Goal: Task Accomplishment & Management: Manage account settings

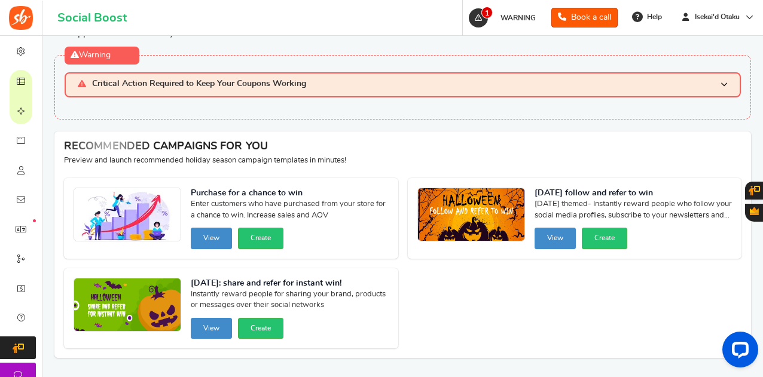
scroll to position [74, 0]
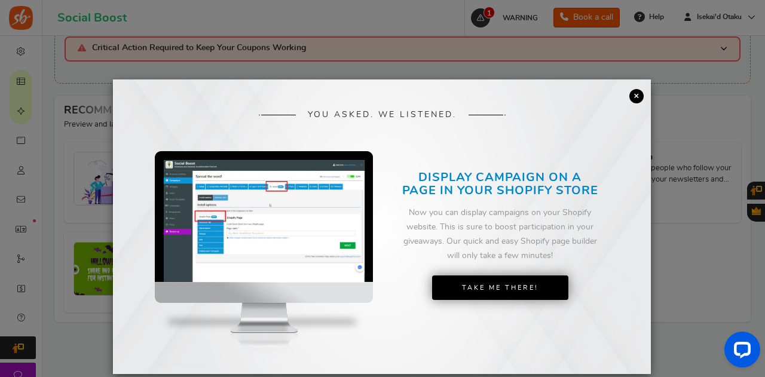
click at [639, 95] on link "×" at bounding box center [636, 96] width 14 height 14
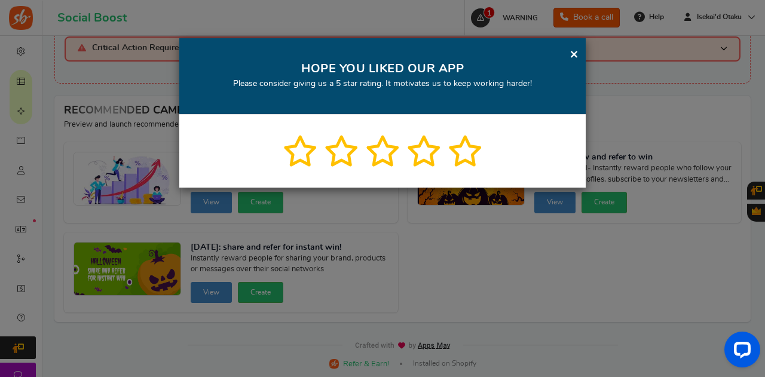
click at [573, 52] on link "×" at bounding box center [574, 54] width 9 height 15
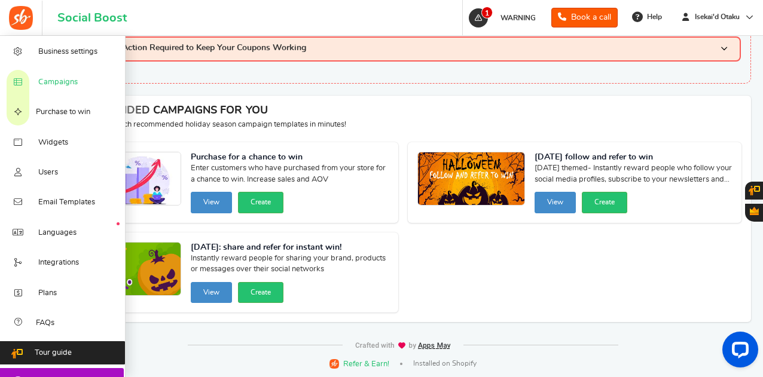
click at [51, 82] on span "Campaigns" at bounding box center [57, 82] width 39 height 11
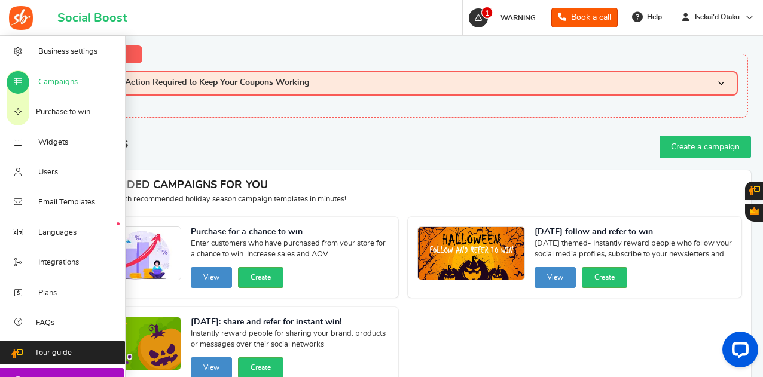
click at [60, 86] on span "Campaigns" at bounding box center [57, 82] width 39 height 11
click at [71, 146] on link "Widgets" at bounding box center [63, 142] width 126 height 30
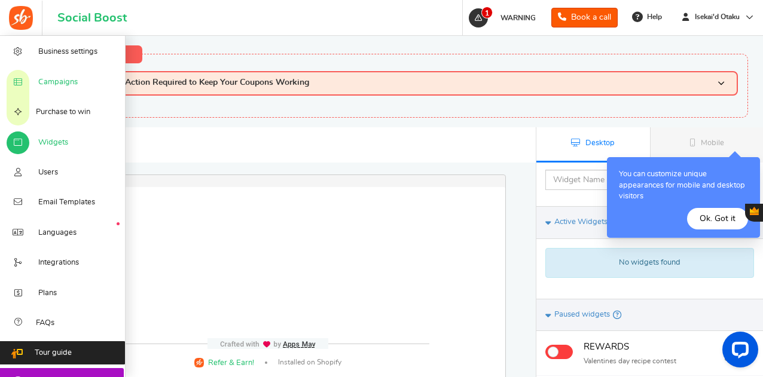
click at [57, 83] on span "Campaigns" at bounding box center [57, 82] width 39 height 11
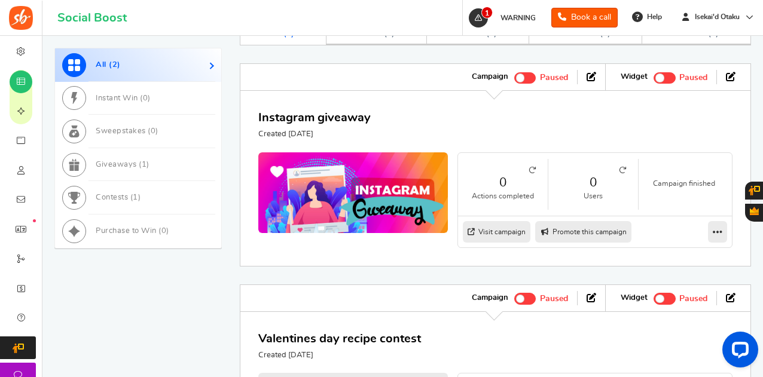
scroll to position [717, 0]
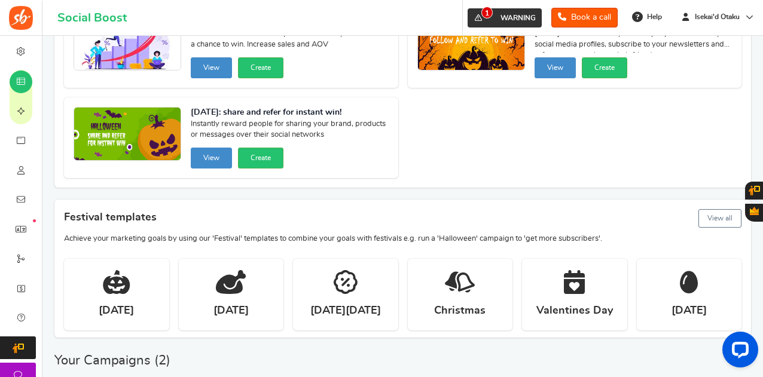
click at [491, 9] on link "1 WARNING" at bounding box center [504, 17] width 74 height 19
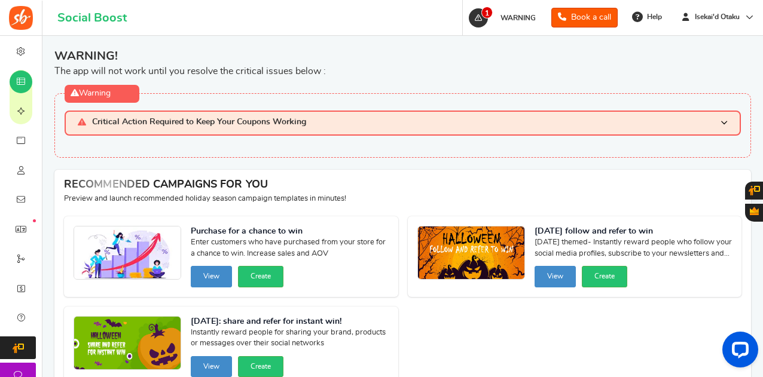
click at [110, 128] on span "Critical Action Required to Keep Your Coupons Working" at bounding box center [199, 123] width 214 height 10
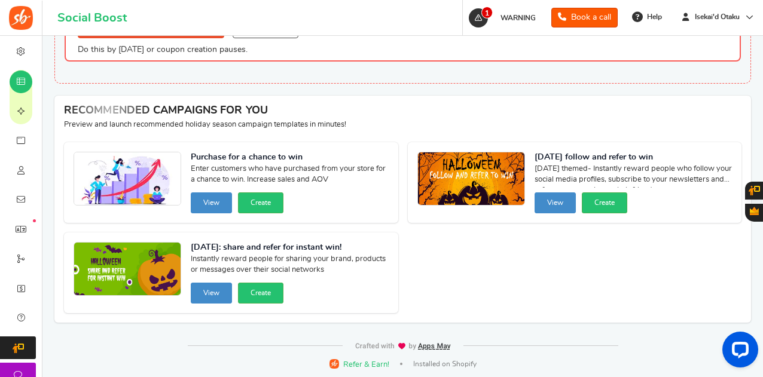
scroll to position [11, 0]
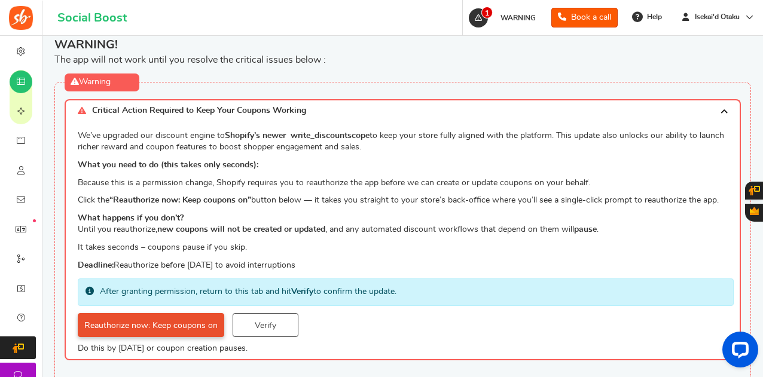
click at [179, 324] on link "Reauthorize now: Keep coupons on" at bounding box center [151, 325] width 146 height 24
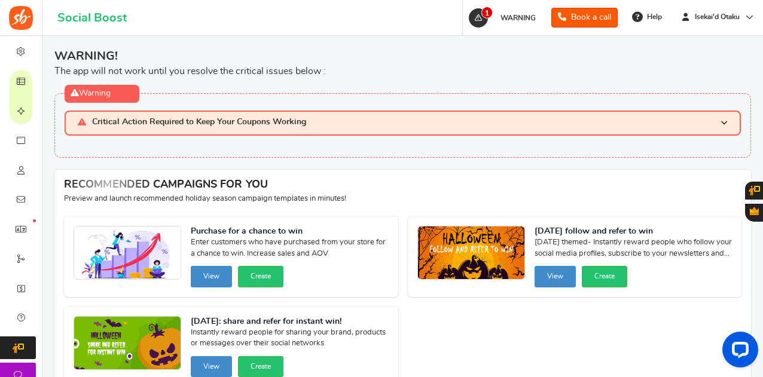
click at [93, 120] on span "Critical Action Required to Keep Your Coupons Working" at bounding box center [199, 123] width 214 height 10
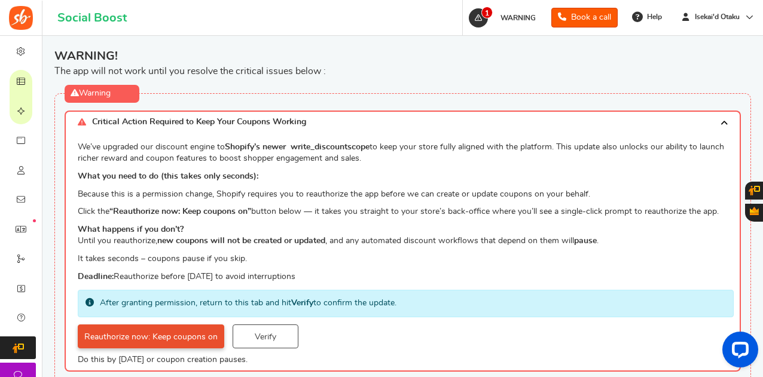
click at [122, 341] on link "Reauthorize now: Keep coupons on" at bounding box center [151, 337] width 146 height 24
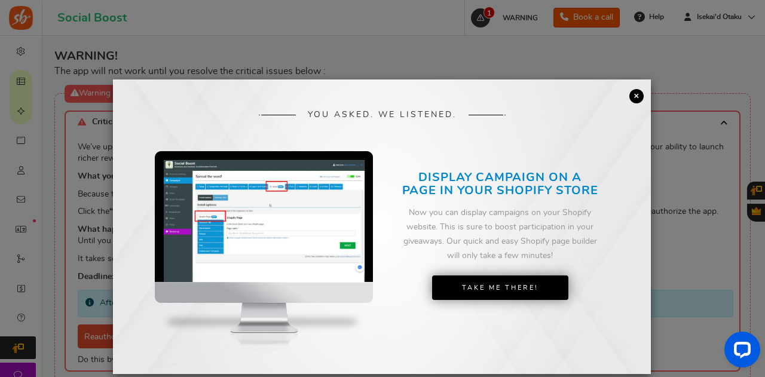
drag, startPoint x: 634, startPoint y: 99, endPoint x: 589, endPoint y: 59, distance: 59.7
click at [634, 98] on link "×" at bounding box center [636, 96] width 14 height 14
